Goal: Task Accomplishment & Management: Use online tool/utility

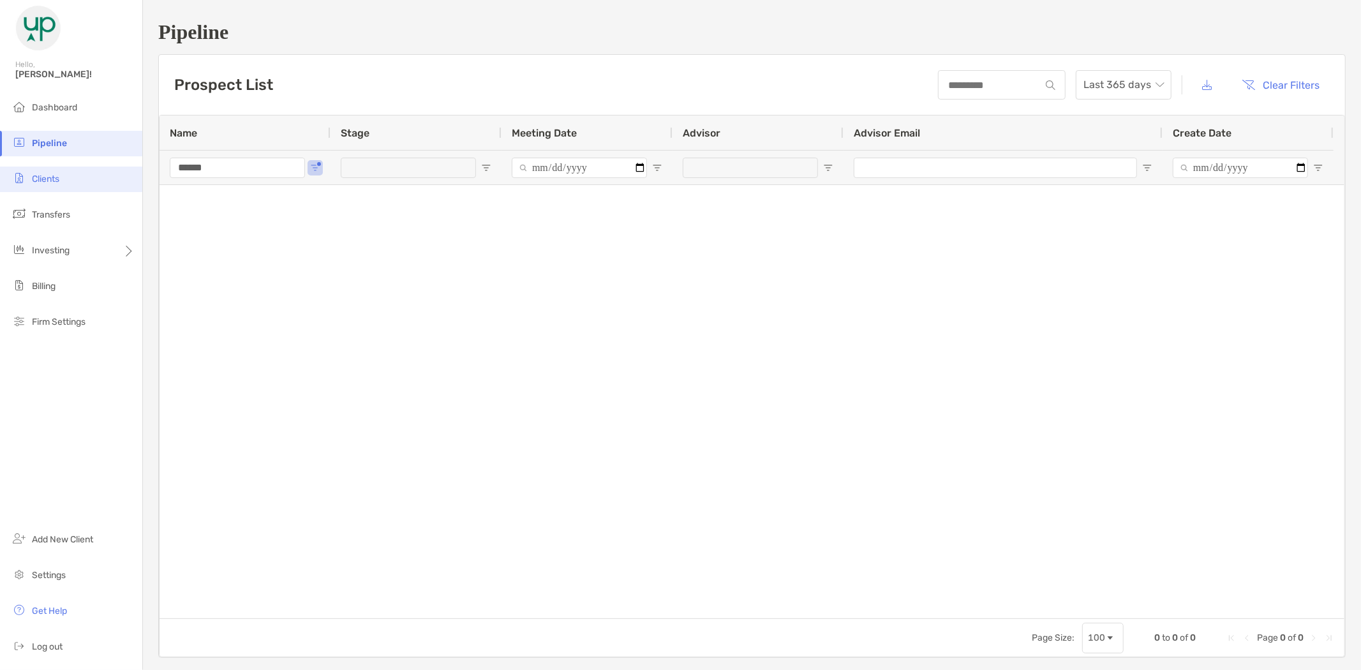
drag, startPoint x: 239, startPoint y: 169, endPoint x: 125, endPoint y: 168, distance: 113.6
click at [137, 167] on div "Pipeline Hello, [PERSON_NAME]! Dashboard Pipeline Clients Transfers Investing B…" at bounding box center [680, 335] width 1361 height 670
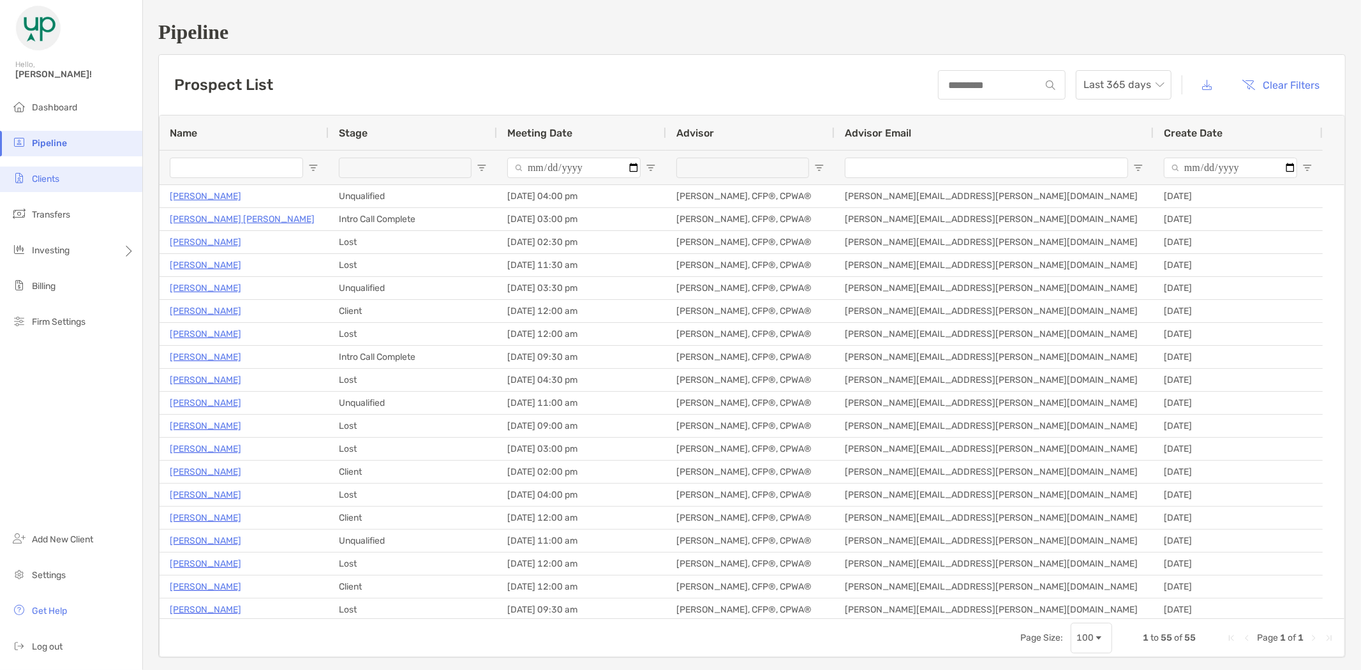
click at [50, 175] on span "Clients" at bounding box center [45, 179] width 27 height 11
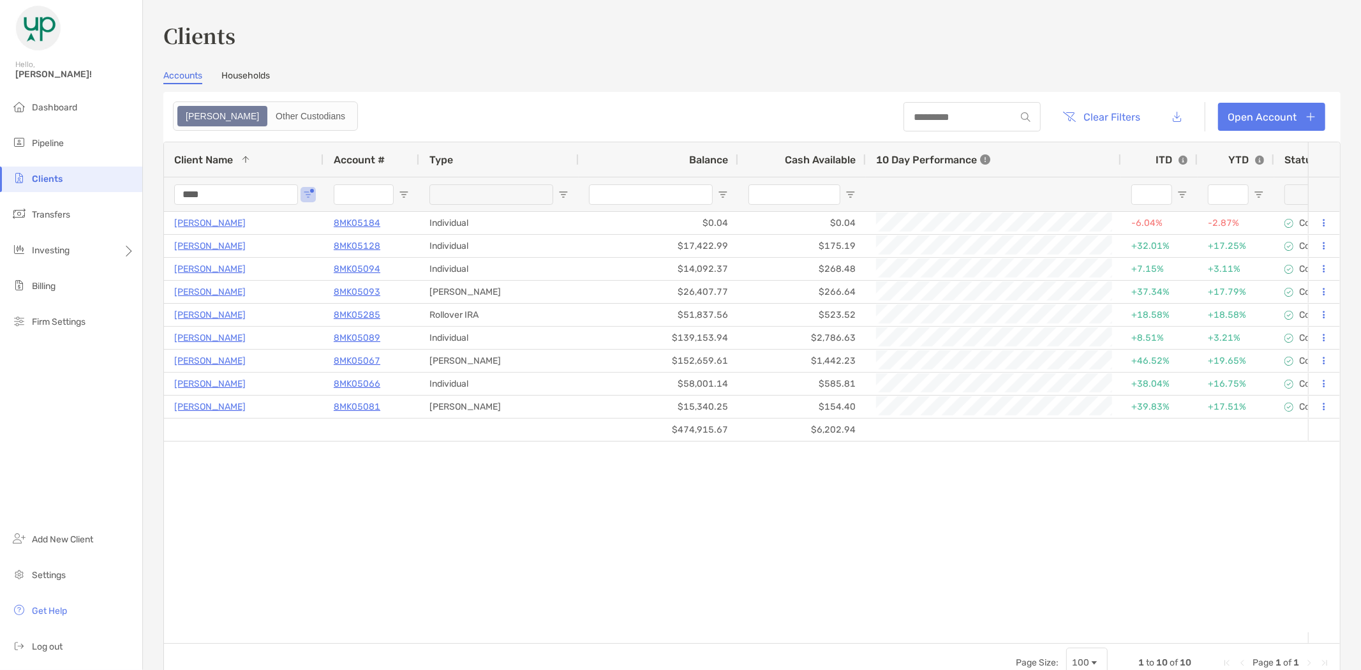
drag, startPoint x: 218, startPoint y: 193, endPoint x: 152, endPoint y: 195, distance: 65.8
click at [152, 195] on div "Clients Accounts Households Zoe Other Custodians Clear Filters Open Account 1 t…" at bounding box center [752, 335] width 1218 height 670
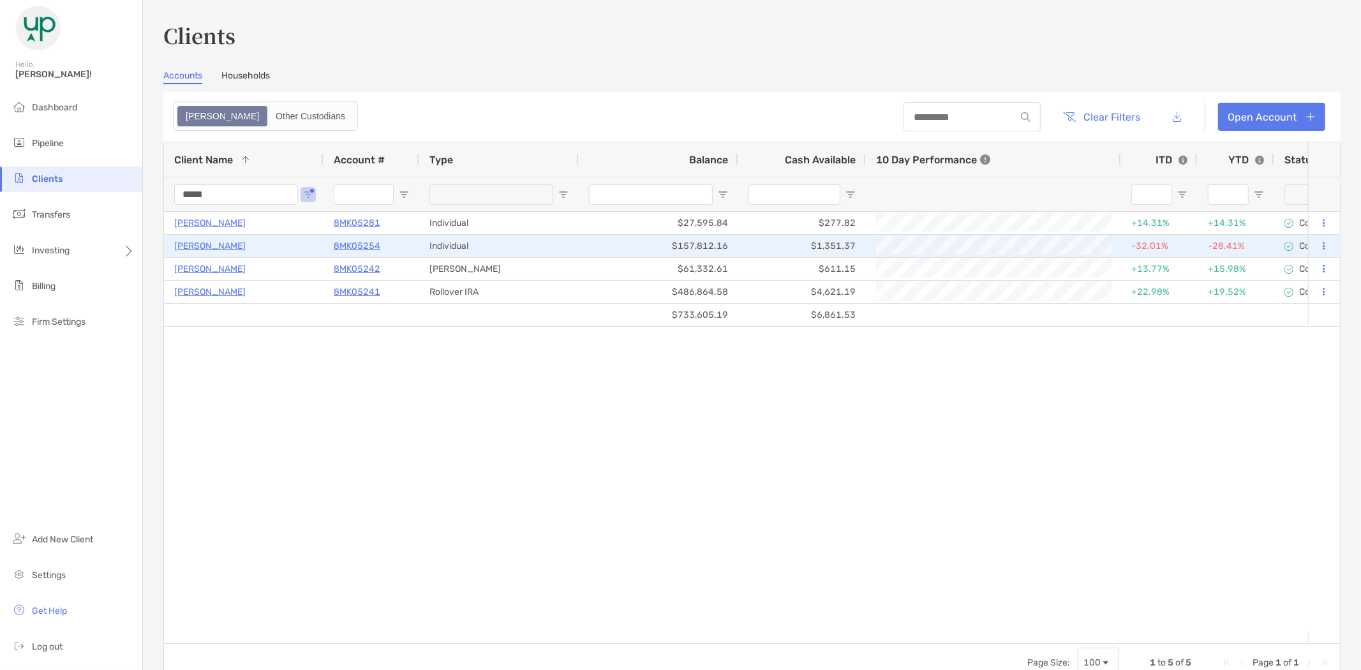
type input "*****"
click at [203, 241] on p "[PERSON_NAME]" at bounding box center [209, 246] width 71 height 16
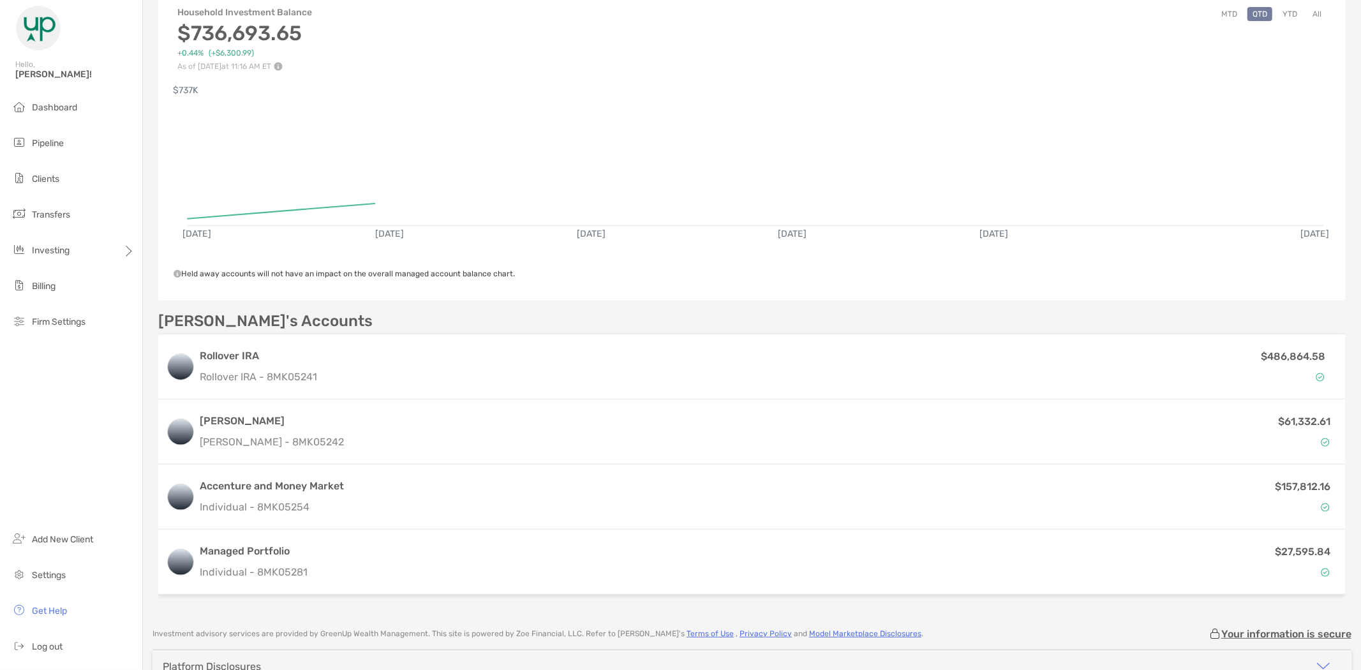
scroll to position [142, 0]
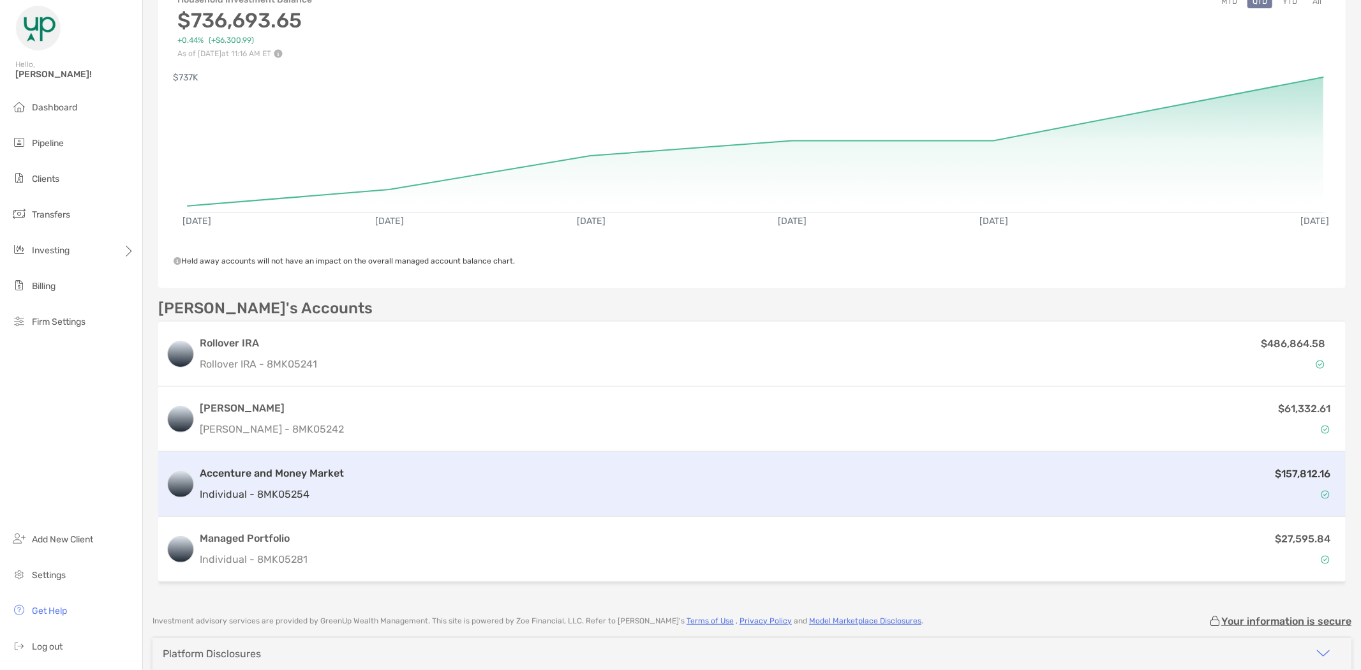
click at [260, 470] on h3 "Accenture and Money Market" at bounding box center [272, 473] width 144 height 15
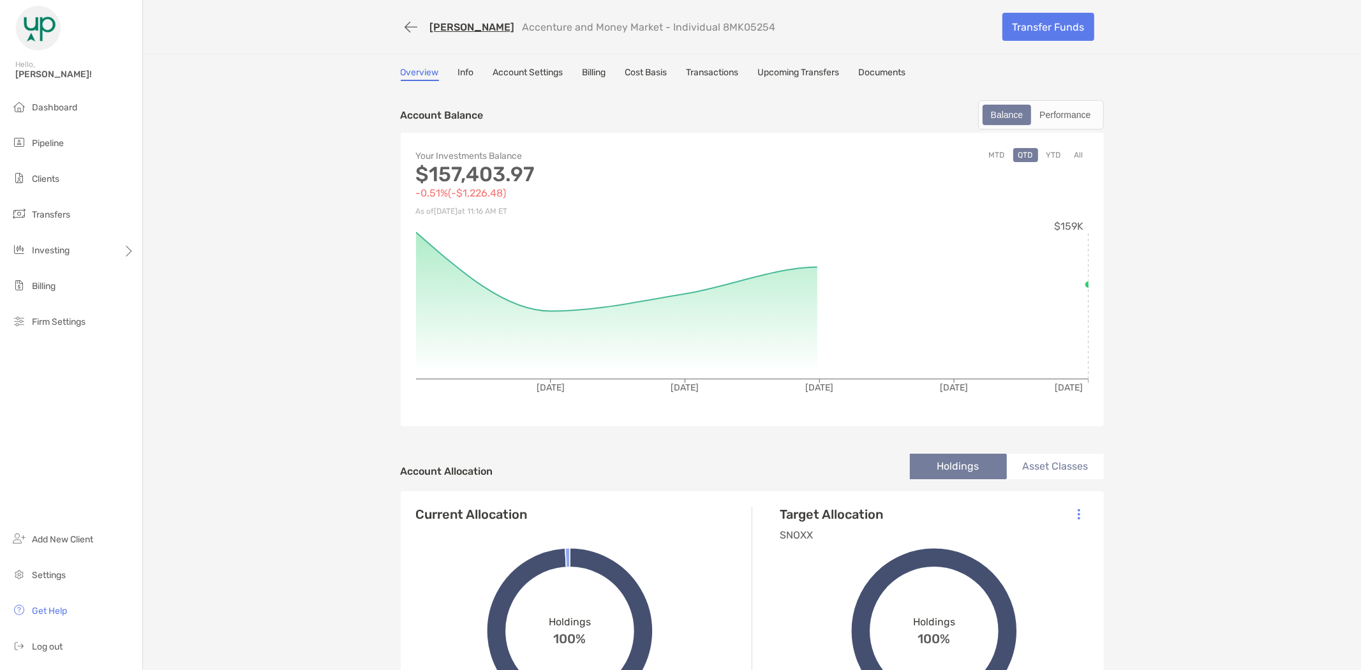
click at [652, 71] on link "Cost Basis" at bounding box center [646, 74] width 42 height 14
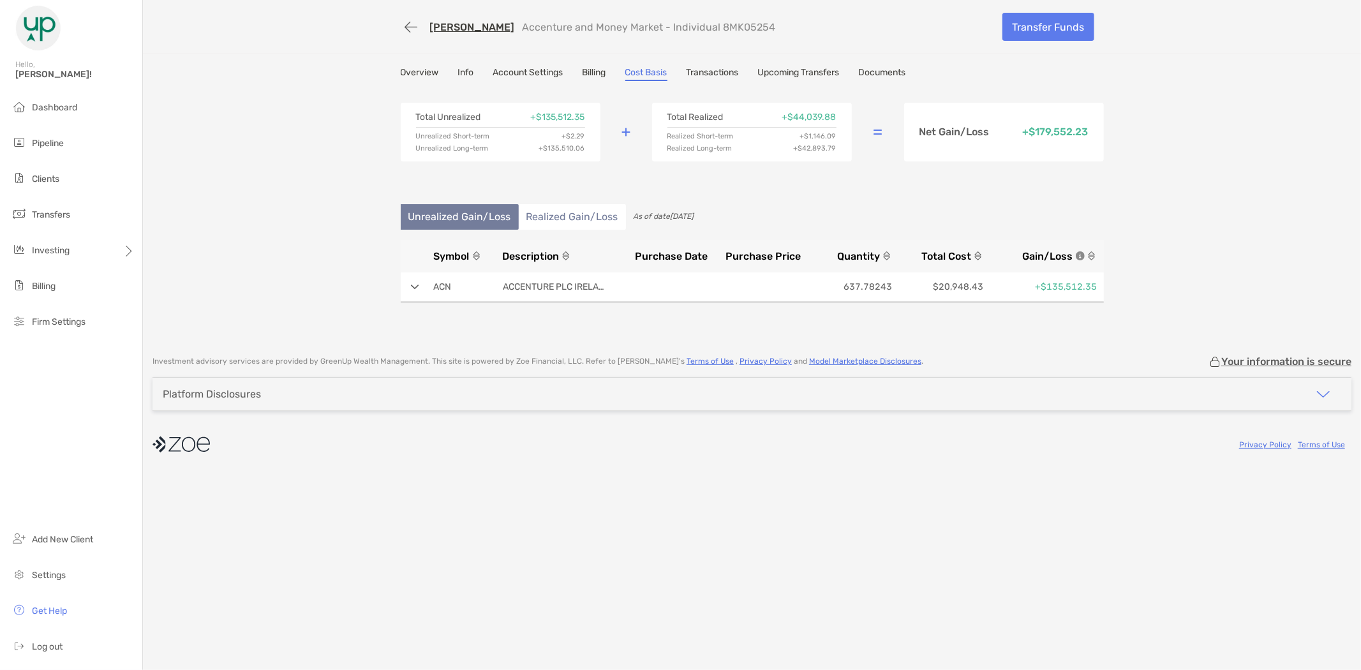
click at [411, 285] on img at bounding box center [415, 287] width 8 height 5
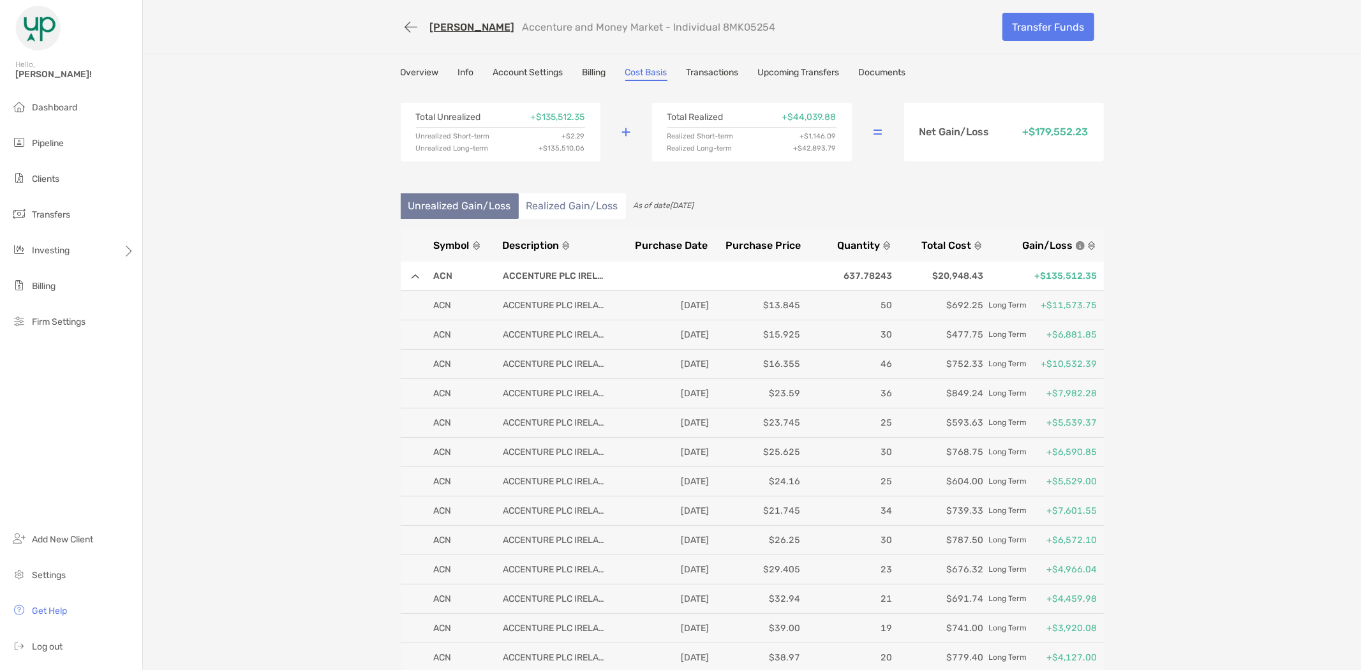
click at [573, 214] on li "Realized Gain/Loss" at bounding box center [572, 206] width 107 height 26
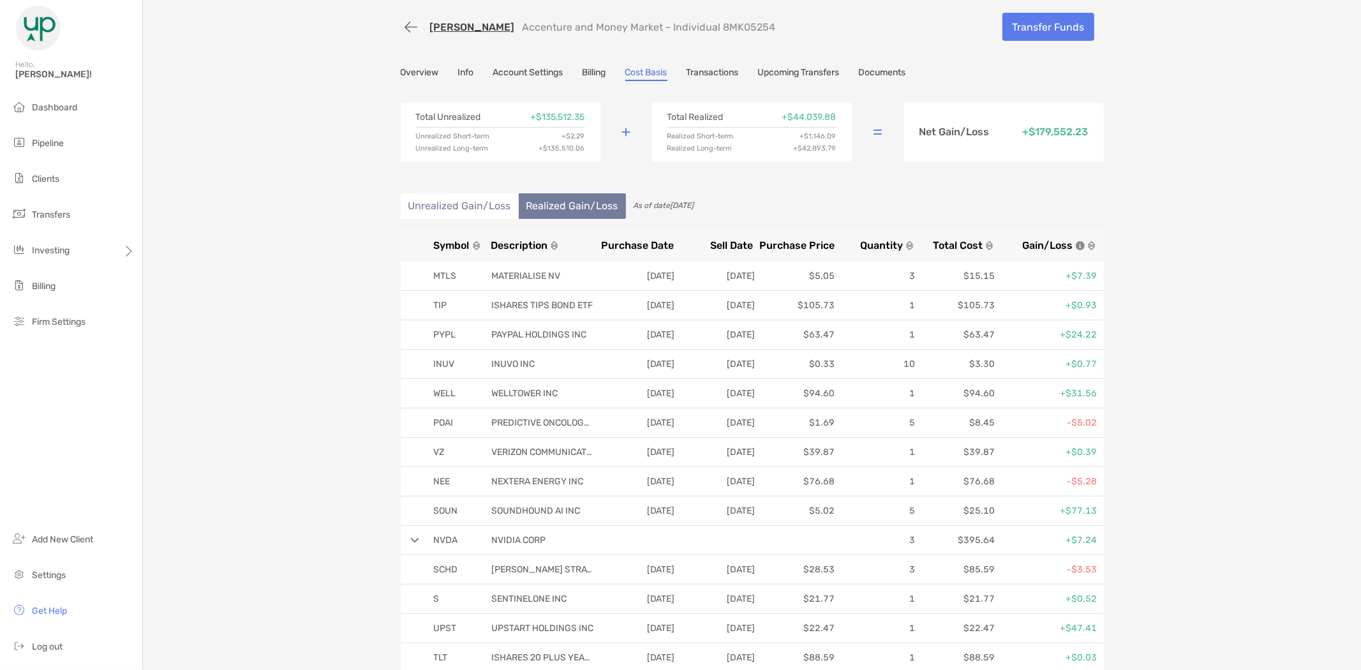
click at [458, 201] on li "Unrealized Gain/Loss" at bounding box center [460, 206] width 118 height 26
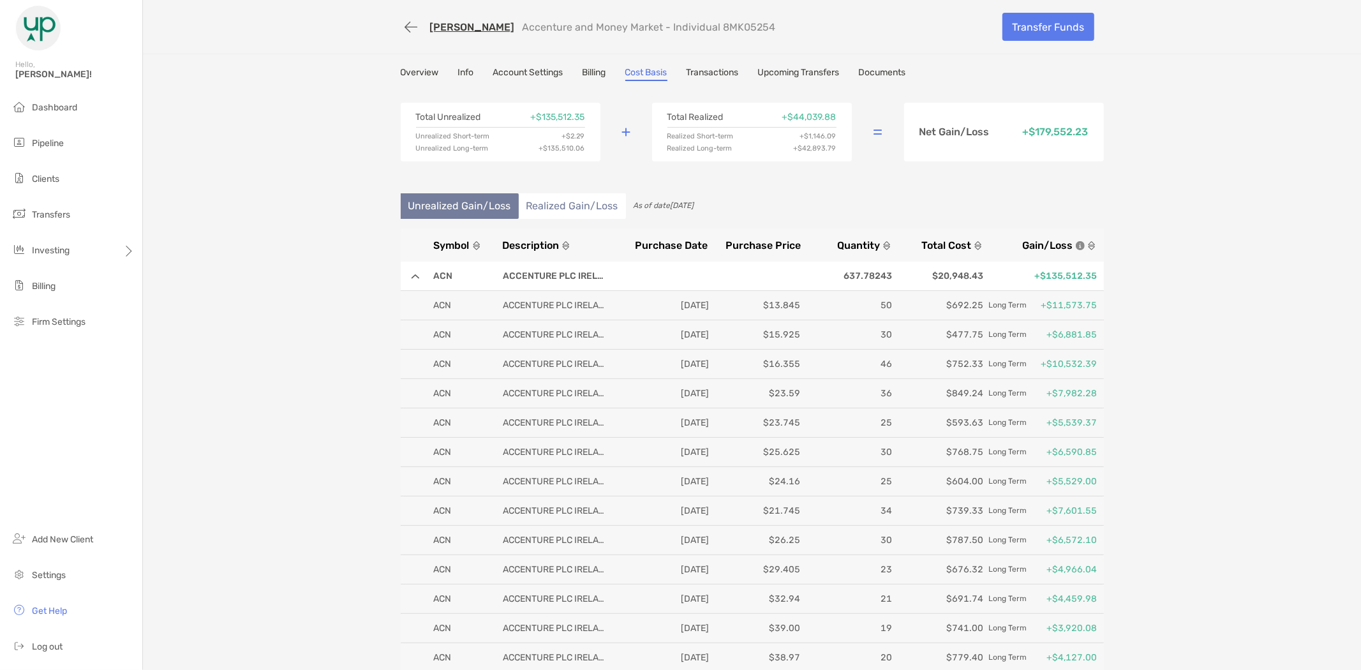
click at [560, 198] on li "Realized Gain/Loss" at bounding box center [572, 206] width 107 height 26
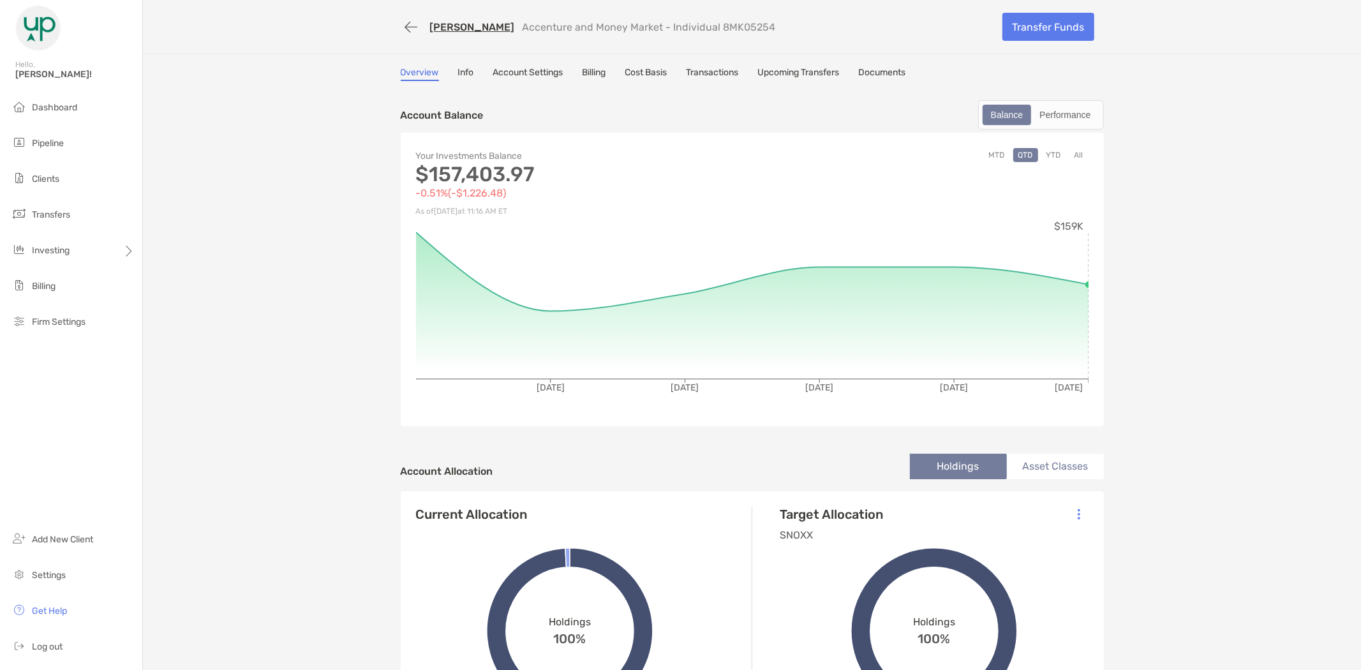
click at [441, 27] on link "[PERSON_NAME]" at bounding box center [472, 27] width 85 height 12
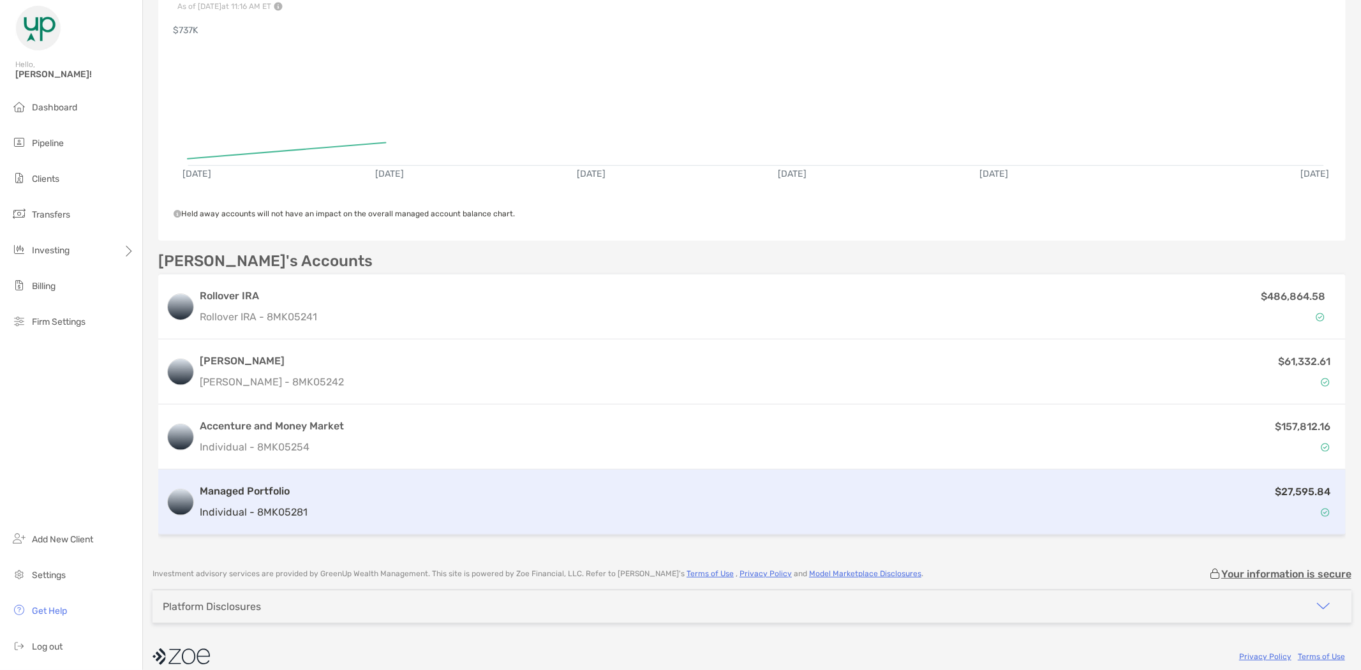
scroll to position [200, 0]
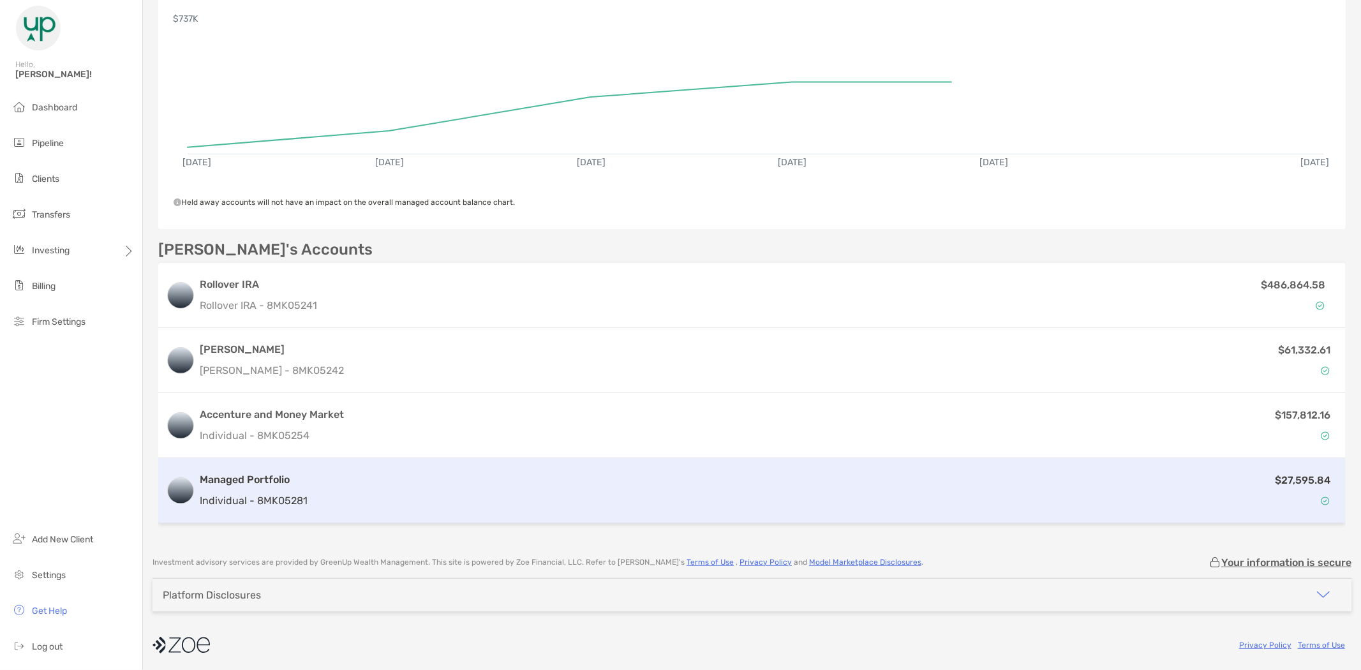
click at [398, 479] on div "$27,595.84" at bounding box center [826, 490] width 1026 height 37
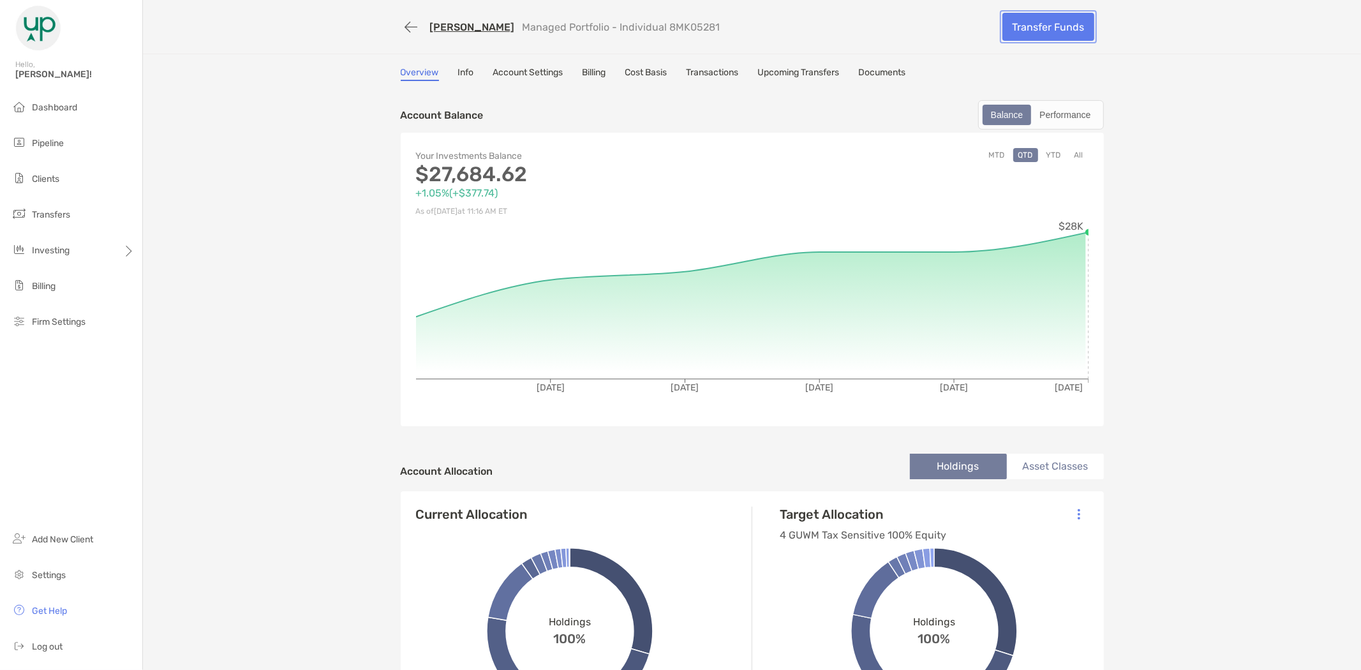
click at [1047, 22] on link "Transfer Funds" at bounding box center [1049, 27] width 92 height 28
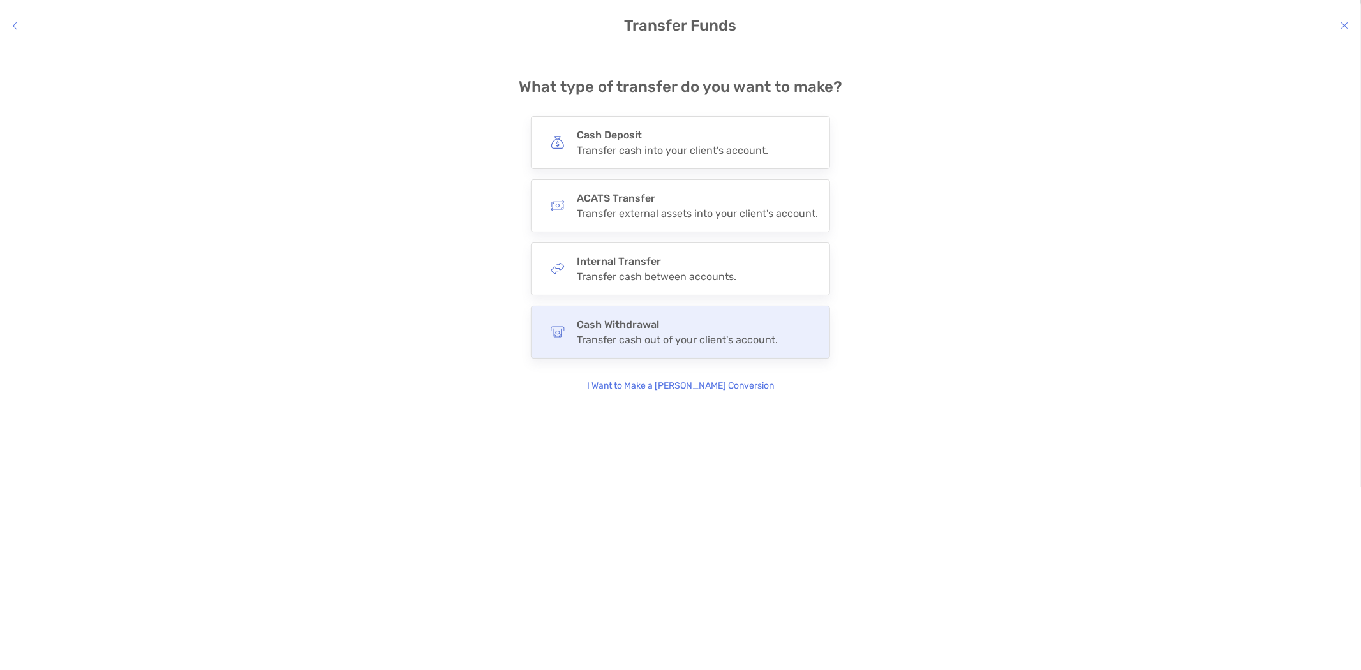
click at [634, 336] on div "Transfer cash out of your client's account." at bounding box center [677, 340] width 201 height 12
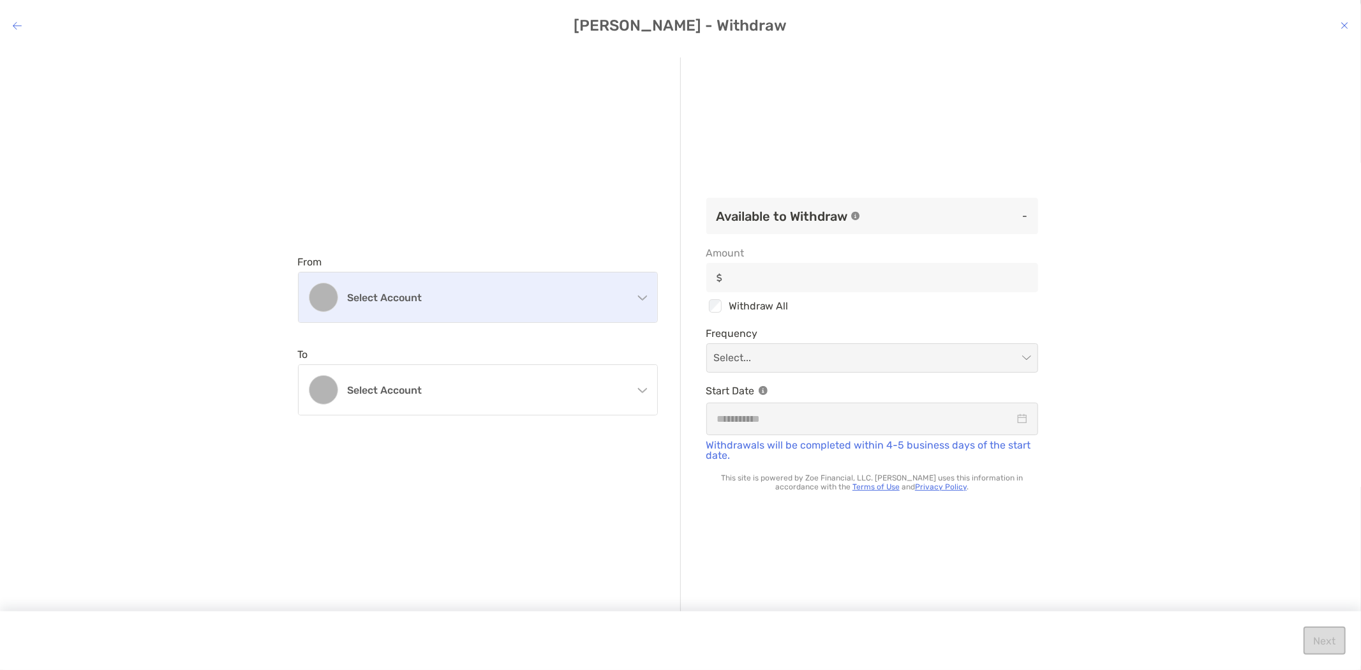
click at [415, 297] on h4 "Select account" at bounding box center [486, 298] width 276 height 12
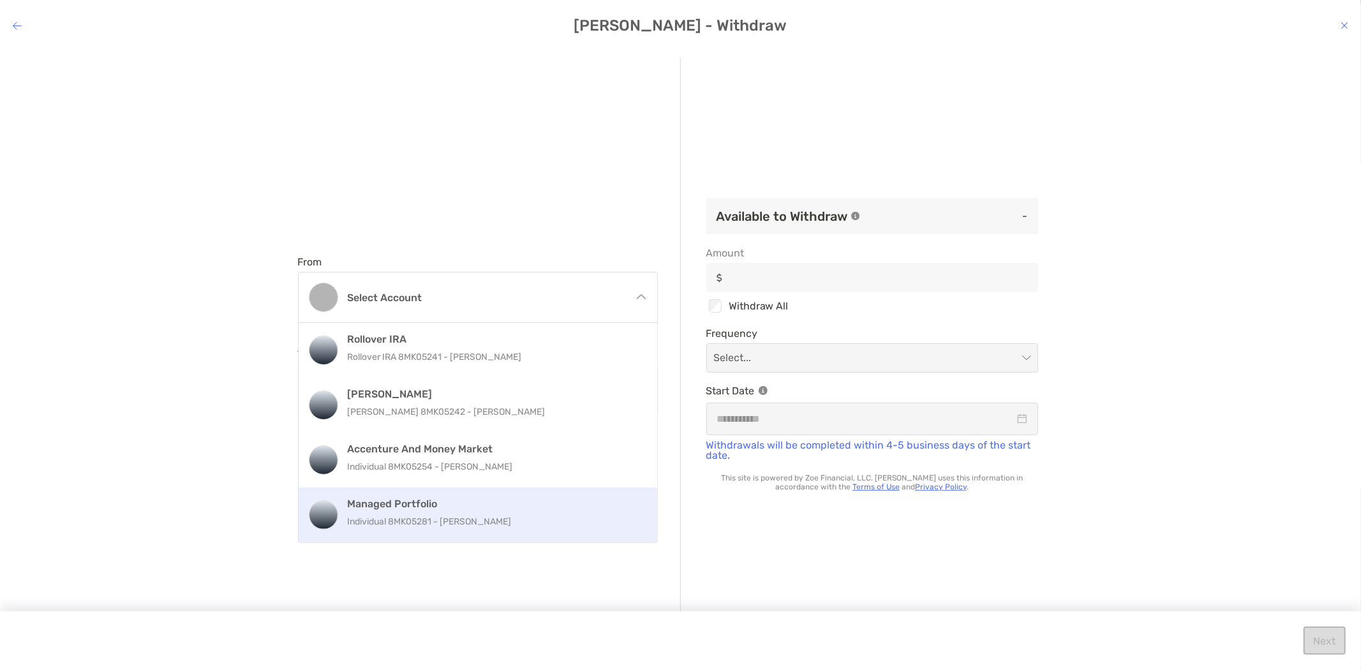
click at [448, 520] on p "Individual 8MK05281 - [PERSON_NAME]" at bounding box center [492, 522] width 288 height 16
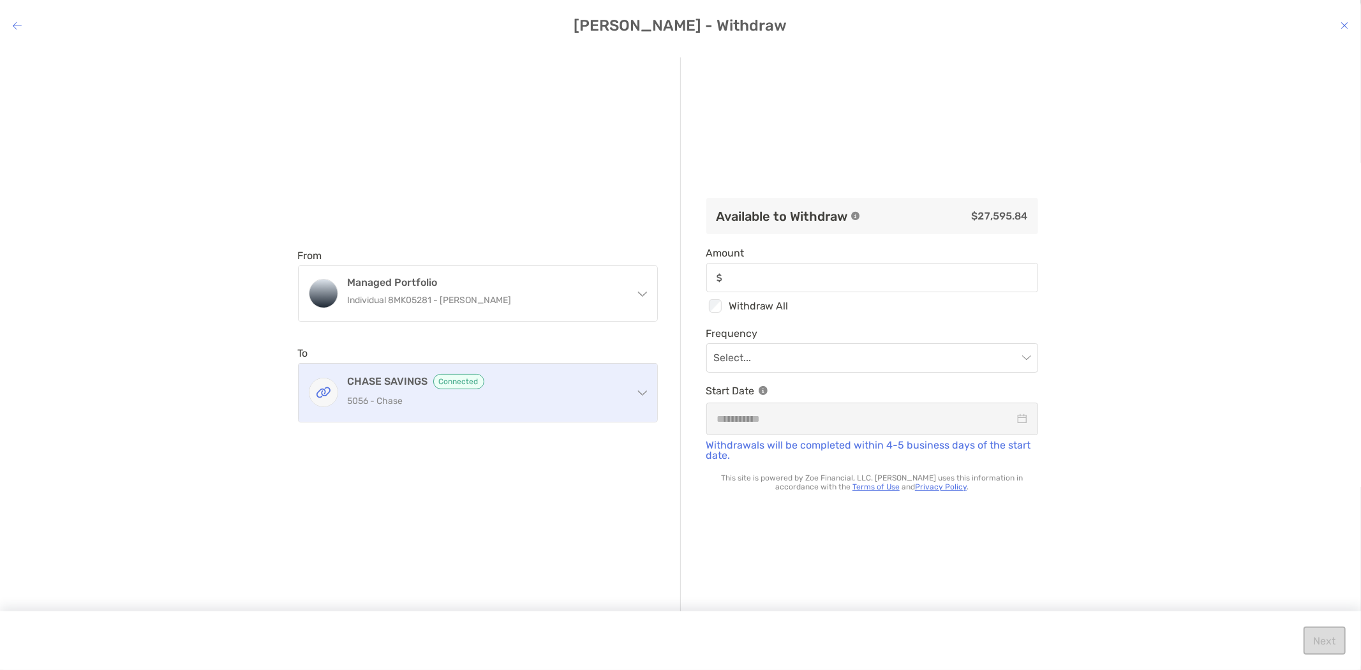
click at [403, 398] on p "5056 - Chase" at bounding box center [486, 401] width 276 height 16
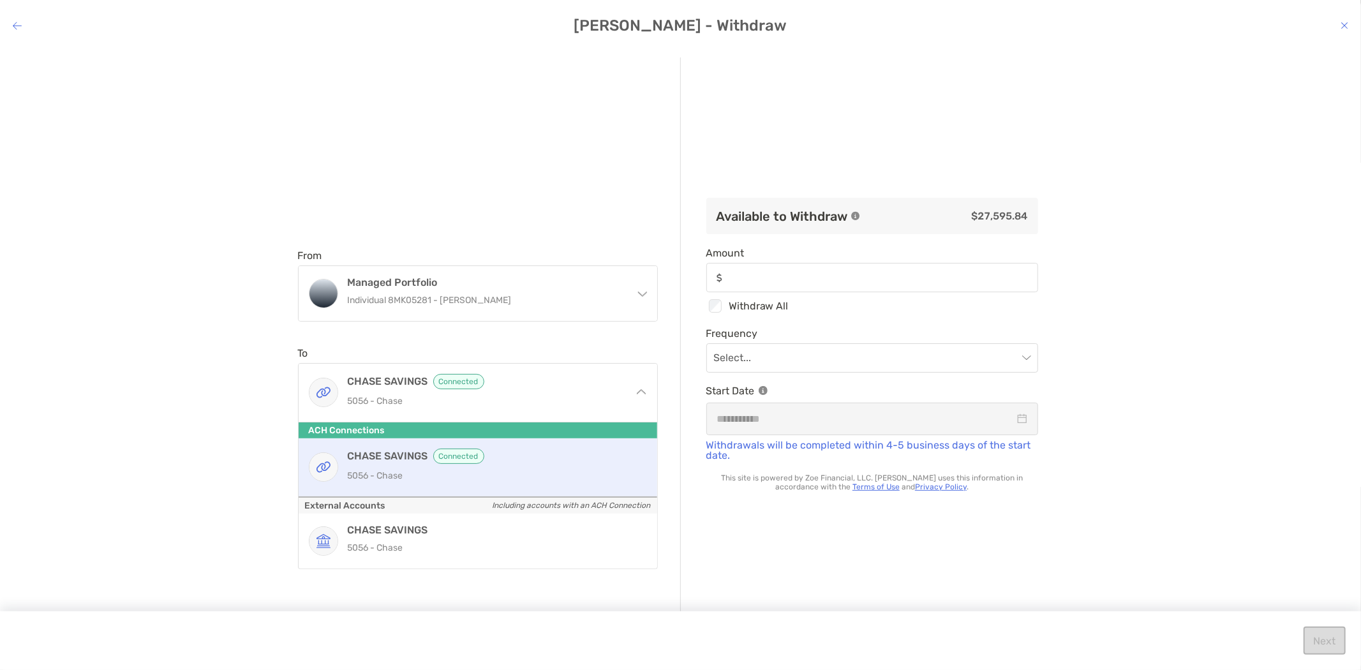
click at [415, 461] on h4 "CHASE SAVINGS Connected" at bounding box center [492, 456] width 288 height 15
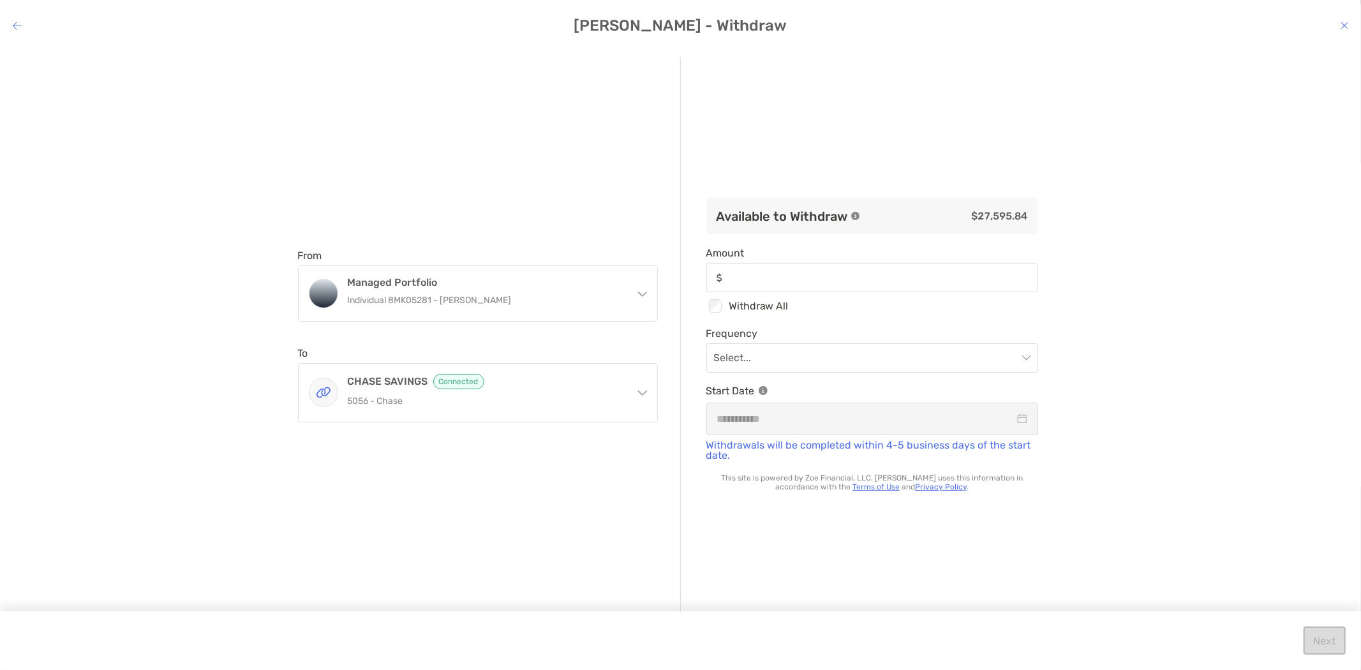
click at [835, 267] on div "modal" at bounding box center [872, 277] width 332 height 29
click at [835, 273] on input "Amount" at bounding box center [882, 278] width 309 height 11
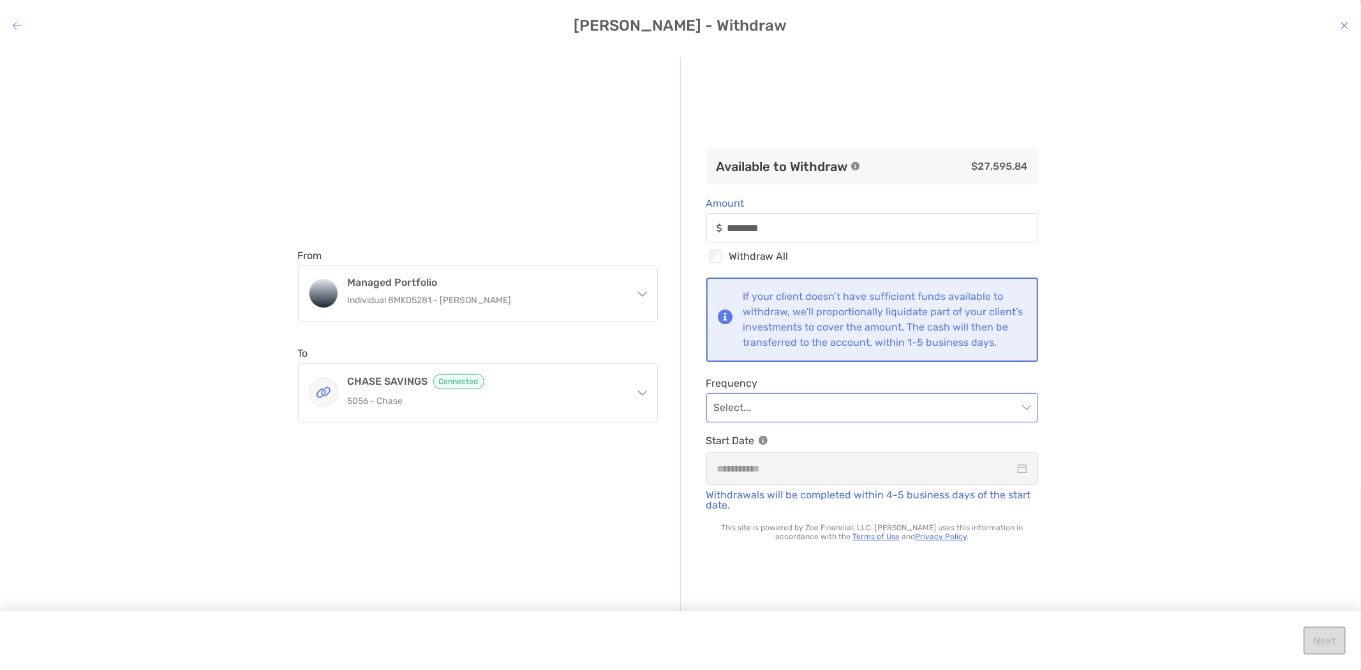
click at [810, 421] on input "modal" at bounding box center [866, 408] width 304 height 28
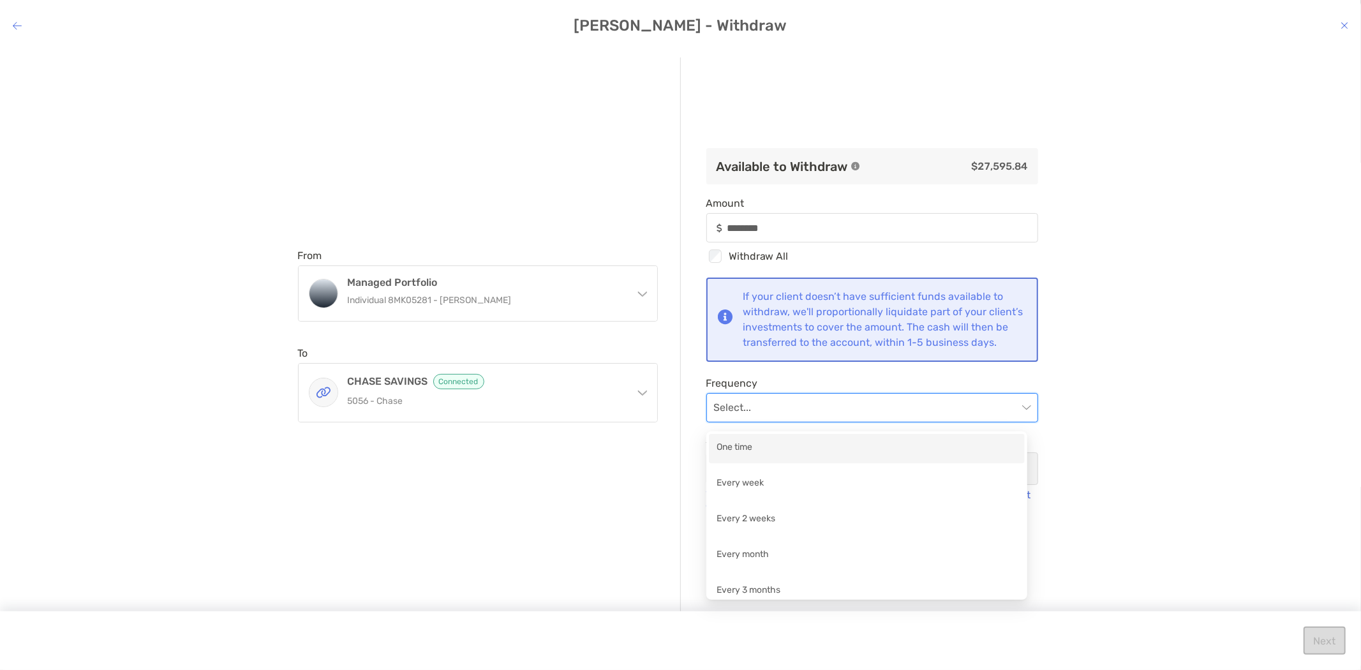
click at [789, 444] on div "One time" at bounding box center [867, 448] width 301 height 16
type input "********"
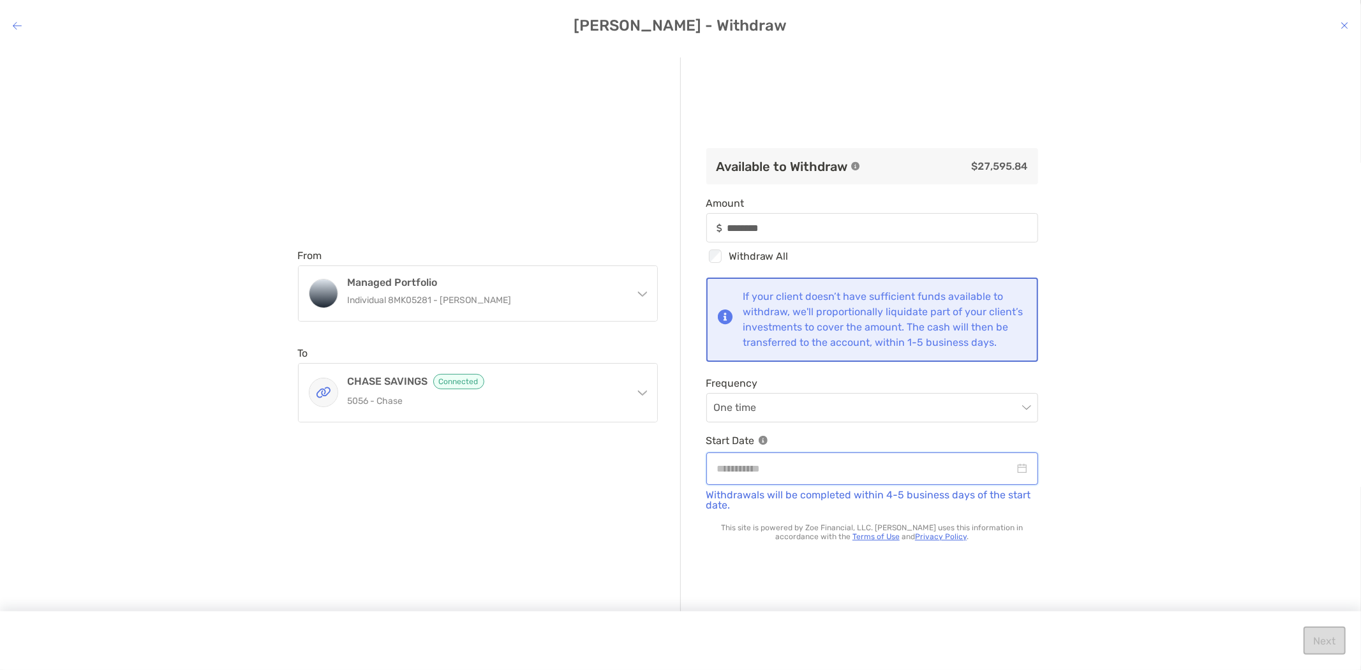
click at [786, 473] on input "modal" at bounding box center [865, 469] width 297 height 16
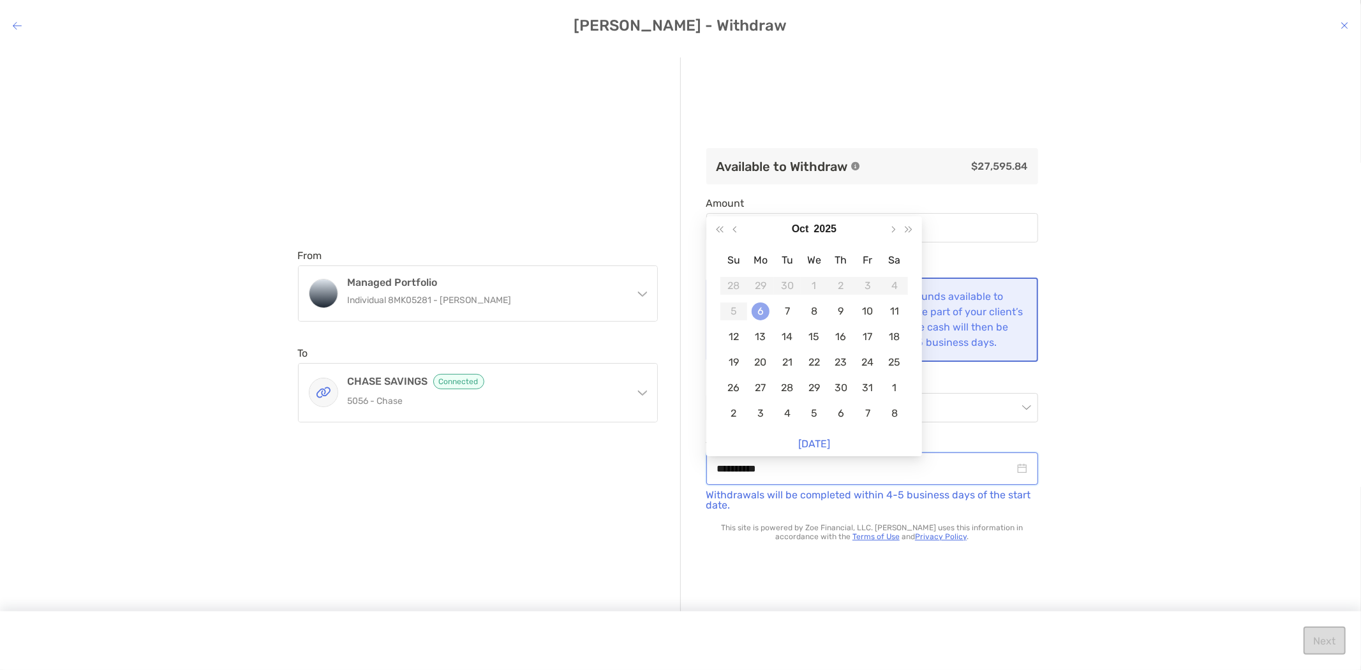
type input "**********"
click at [747, 308] on td "6" at bounding box center [760, 312] width 27 height 26
type input "********"
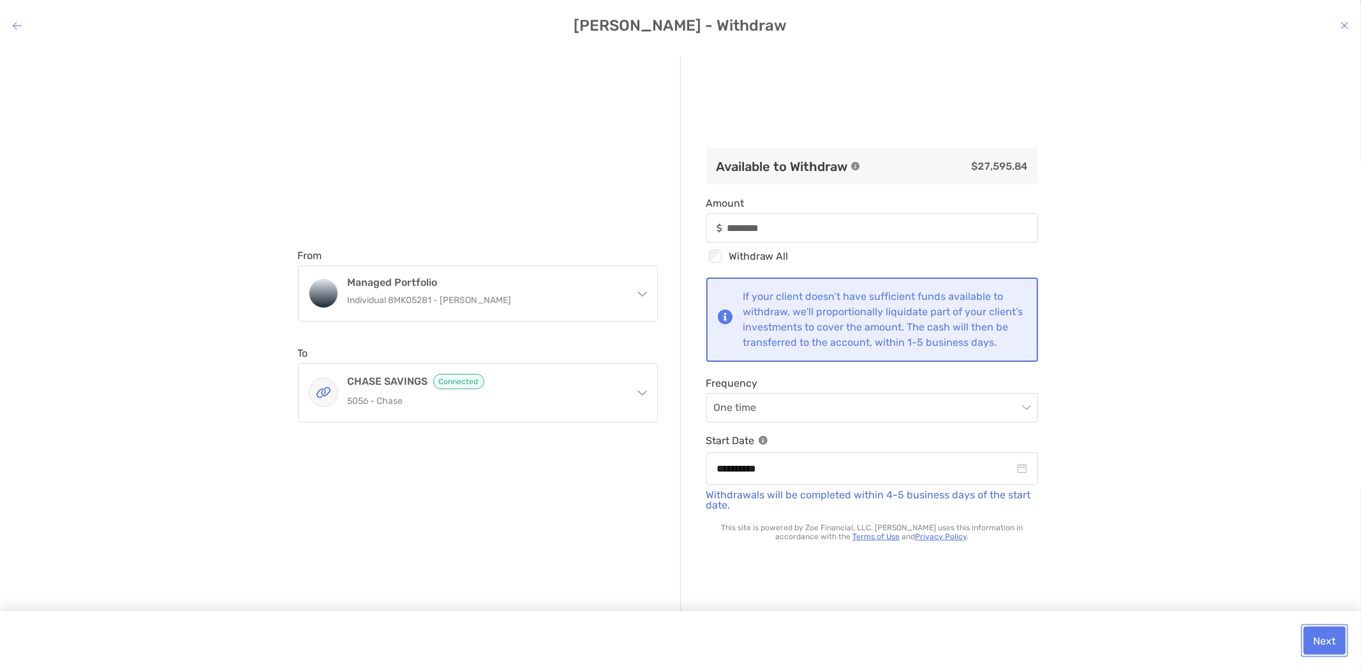
click at [1322, 639] on button "Next" at bounding box center [1325, 641] width 42 height 28
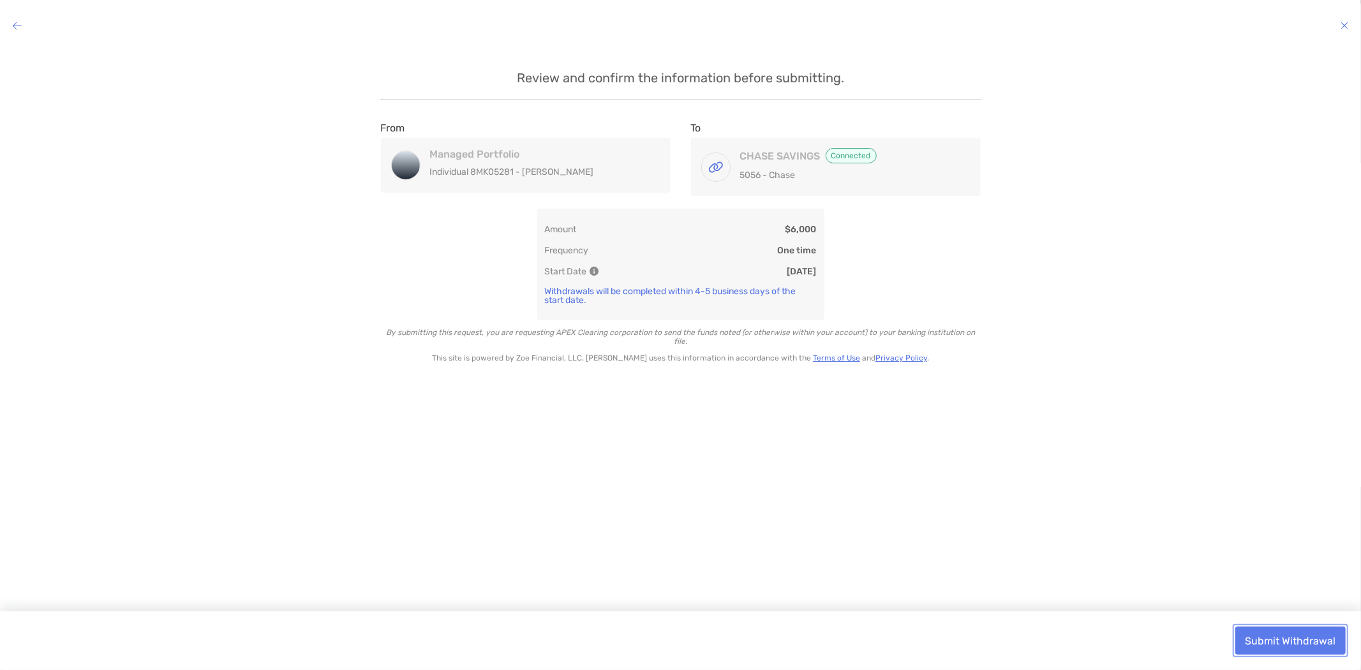
click at [1277, 640] on button "Submit Withdrawal" at bounding box center [1291, 641] width 110 height 28
